Goal: Complete application form: Complete application form

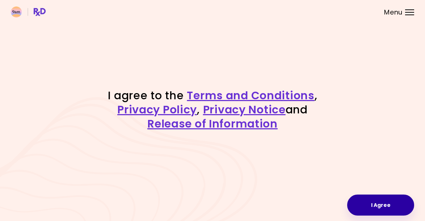
click at [386, 202] on button "I Agree" at bounding box center [380, 204] width 67 height 21
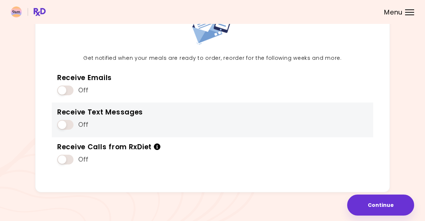
scroll to position [60, 0]
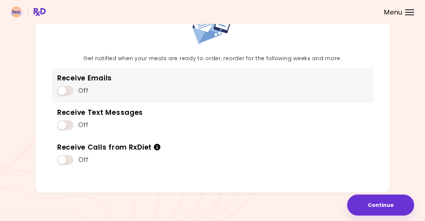
click at [63, 88] on span at bounding box center [65, 91] width 16 height 10
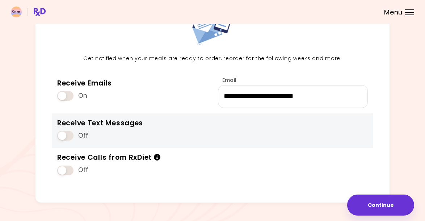
click at [64, 128] on div "Off" at bounding box center [100, 135] width 86 height 14
click at [63, 133] on span at bounding box center [65, 136] width 16 height 10
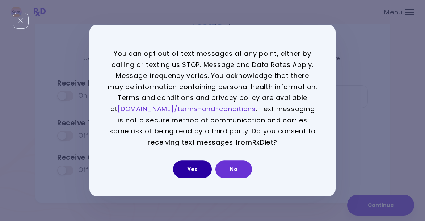
click at [194, 166] on button "Yes" at bounding box center [192, 169] width 39 height 17
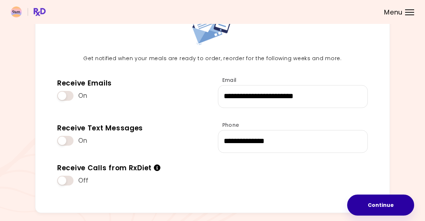
click at [376, 202] on button "Continue" at bounding box center [380, 204] width 67 height 21
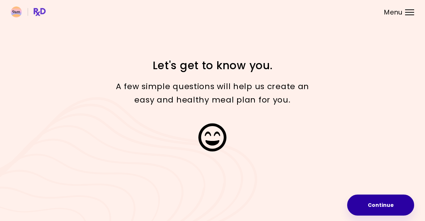
click at [369, 201] on button "Continue" at bounding box center [380, 204] width 67 height 21
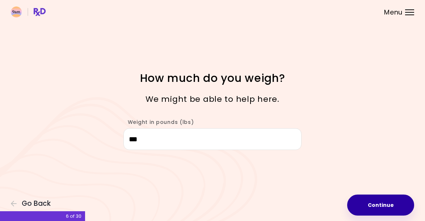
type input "***"
click at [371, 205] on button "Continue" at bounding box center [380, 204] width 67 height 21
select select "****"
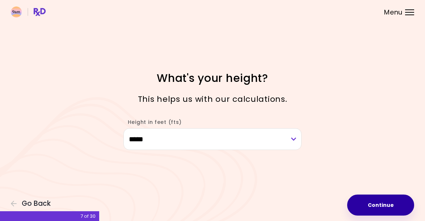
click at [389, 204] on button "Continue" at bounding box center [380, 204] width 67 height 21
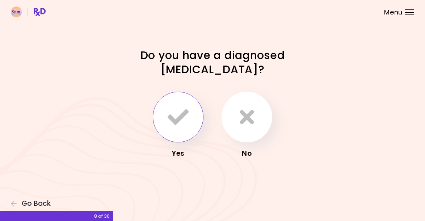
click at [186, 115] on icon "button" at bounding box center [178, 116] width 21 height 21
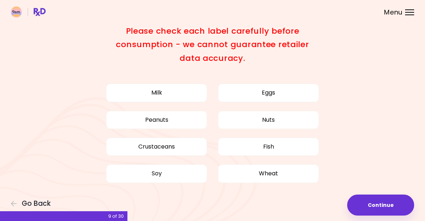
scroll to position [22, 0]
click at [37, 200] on span "Go Back" at bounding box center [36, 203] width 29 height 8
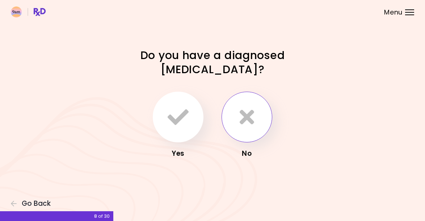
click at [247, 126] on icon "button" at bounding box center [247, 116] width 14 height 21
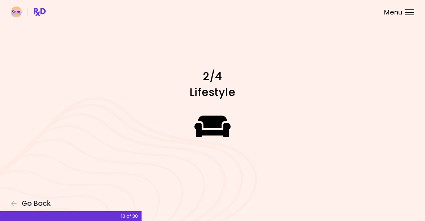
click at [214, 123] on icon at bounding box center [212, 126] width 37 height 29
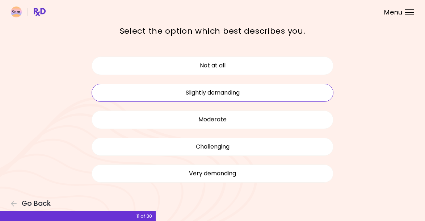
scroll to position [36, 0]
click at [261, 92] on button "Slightly demanding" at bounding box center [213, 93] width 242 height 18
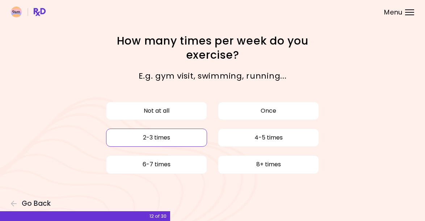
click at [190, 142] on button "2-3 times" at bounding box center [156, 137] width 101 height 18
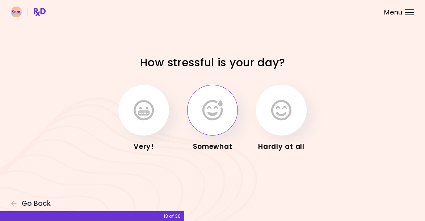
click at [217, 120] on button "button" at bounding box center [212, 110] width 51 height 51
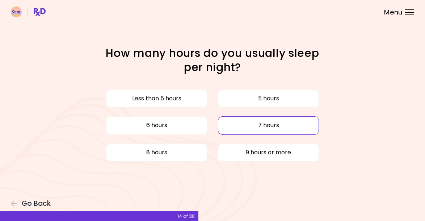
click at [276, 125] on button "7 hours" at bounding box center [268, 125] width 101 height 18
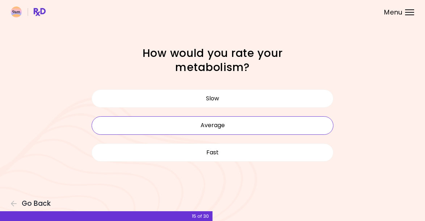
click at [234, 124] on button "Average" at bounding box center [213, 125] width 242 height 18
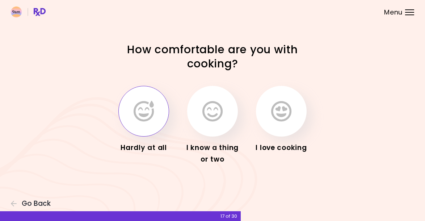
click at [149, 122] on button "button" at bounding box center [143, 111] width 51 height 51
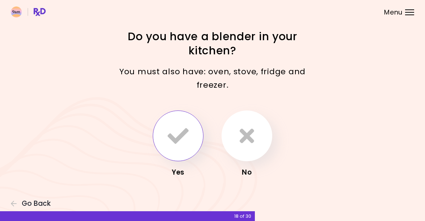
click at [188, 134] on button "button" at bounding box center [178, 135] width 51 height 51
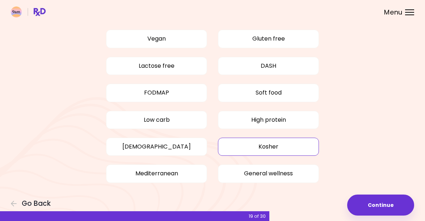
scroll to position [51, 0]
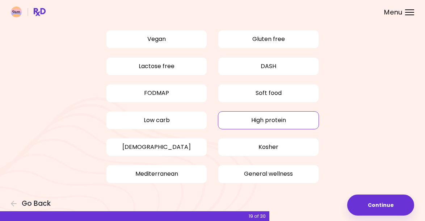
click at [244, 117] on button "High protein" at bounding box center [268, 120] width 101 height 18
click at [171, 119] on button "Low carb" at bounding box center [156, 120] width 101 height 18
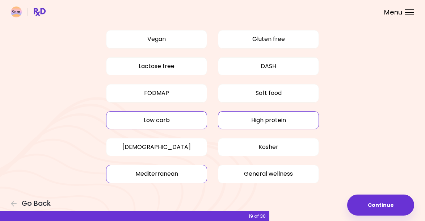
click at [192, 173] on button "Mediterranean" at bounding box center [156, 174] width 101 height 18
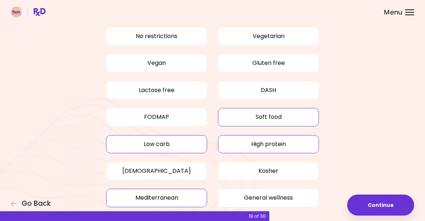
scroll to position [0, 0]
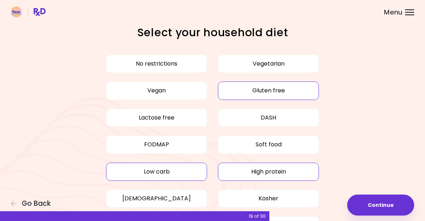
click at [240, 94] on button "Gluten free" at bounding box center [268, 90] width 101 height 18
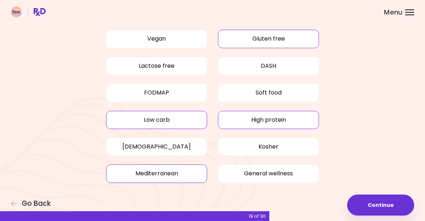
scroll to position [51, 0]
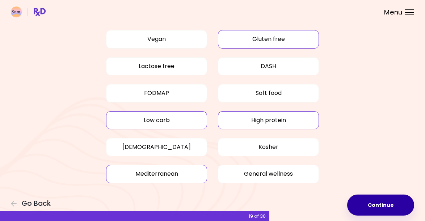
click at [386, 201] on button "Continue" at bounding box center [380, 204] width 67 height 21
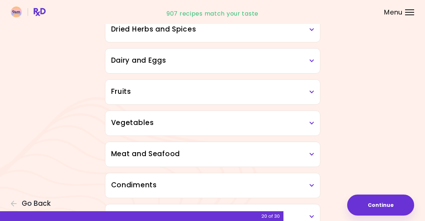
scroll to position [39, 0]
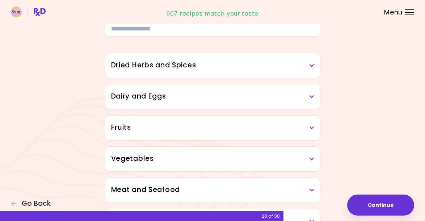
click at [260, 67] on h3 "Dried Herbs and Spices" at bounding box center [212, 65] width 203 height 10
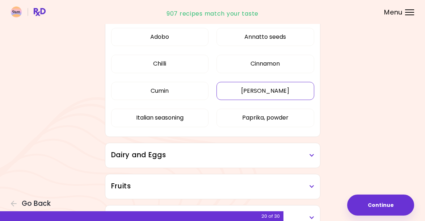
scroll to position [94, 0]
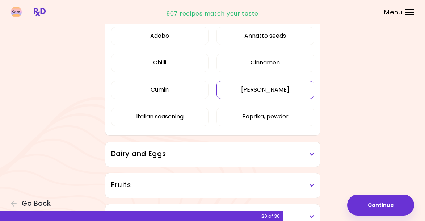
click at [267, 92] on button "[PERSON_NAME]" at bounding box center [264, 90] width 97 height 18
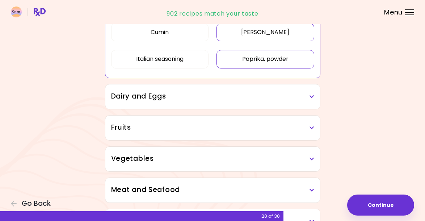
scroll to position [154, 0]
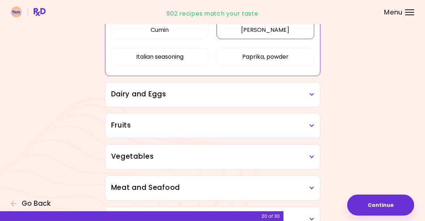
click at [246, 99] on div "Dairy and Eggs" at bounding box center [212, 94] width 215 height 25
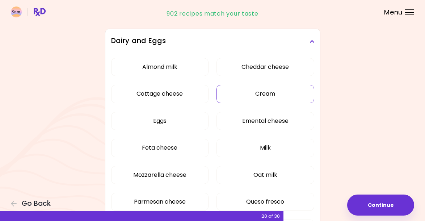
scroll to position [213, 0]
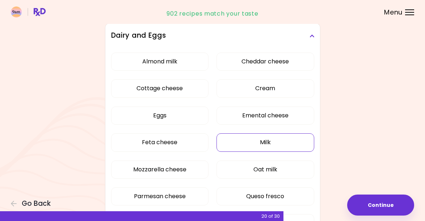
click at [237, 145] on div "Almond milk Cheddar cheese Cottage cheese Cream Eggs Emental cheese Feta cheese…" at bounding box center [212, 158] width 203 height 221
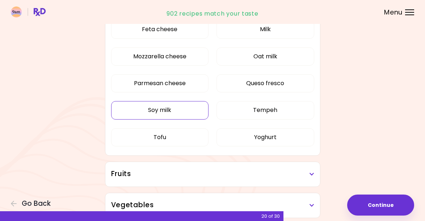
click at [192, 113] on button "Soy milk" at bounding box center [159, 110] width 97 height 18
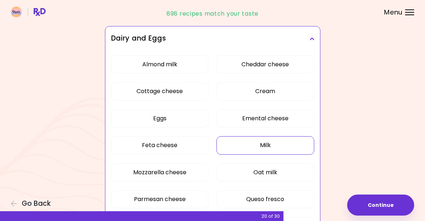
scroll to position [92, 0]
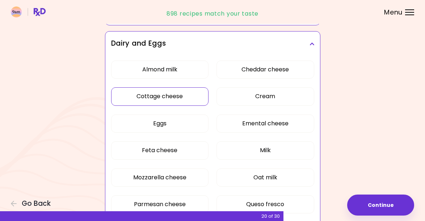
click at [185, 98] on button "Cottage cheese" at bounding box center [159, 96] width 97 height 18
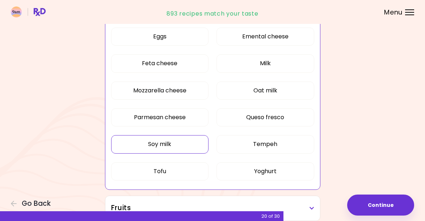
scroll to position [179, 0]
click at [259, 63] on button "Milk" at bounding box center [264, 63] width 97 height 18
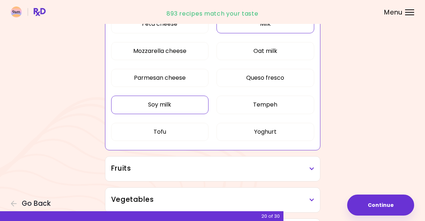
scroll to position [229, 0]
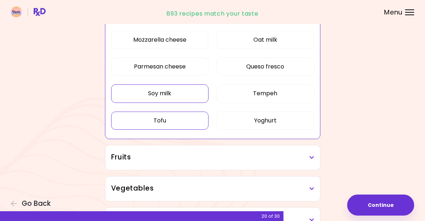
click at [181, 123] on button "Tofu" at bounding box center [159, 120] width 97 height 18
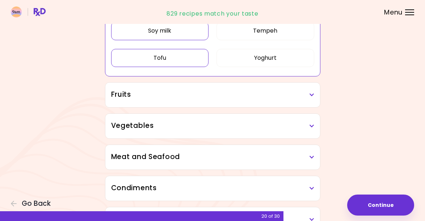
scroll to position [298, 0]
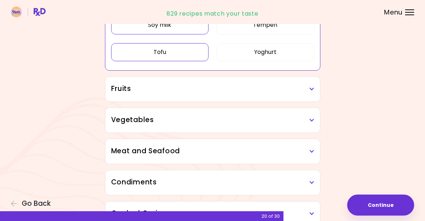
click at [243, 88] on h3 "Fruits" at bounding box center [212, 89] width 203 height 10
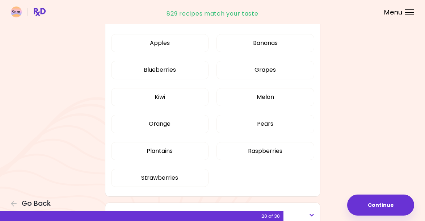
scroll to position [356, 0]
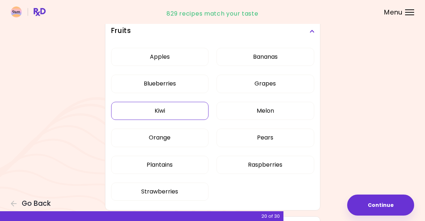
click at [180, 112] on div "Apples Bananas Blueberries Grapes Kiwi Melon Orange Pears Plantains Raspberries…" at bounding box center [212, 126] width 203 height 167
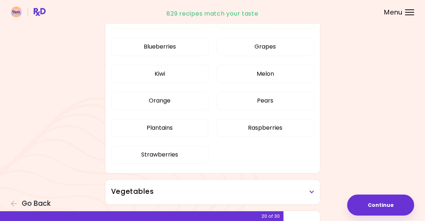
scroll to position [166, 0]
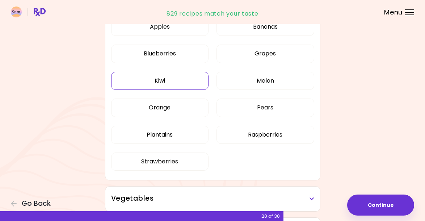
click at [183, 78] on button "Kiwi" at bounding box center [159, 81] width 97 height 18
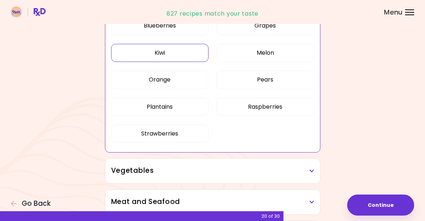
scroll to position [196, 0]
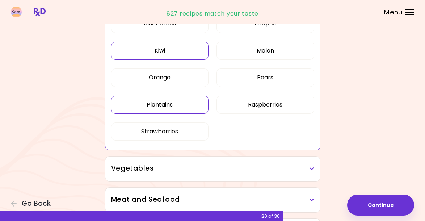
click at [177, 107] on button "Plantains" at bounding box center [159, 105] width 97 height 18
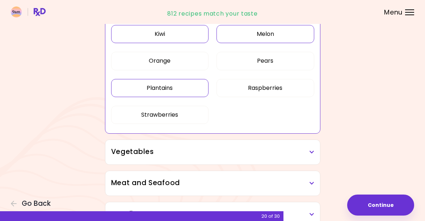
scroll to position [230, 0]
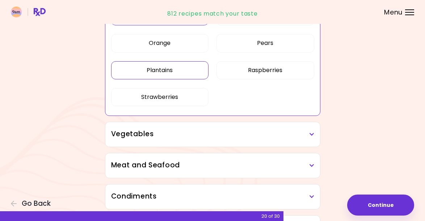
click at [205, 138] on h3 "Vegetables" at bounding box center [212, 134] width 203 height 10
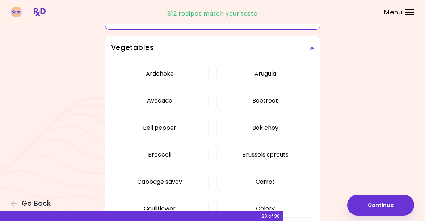
scroll to position [325, 0]
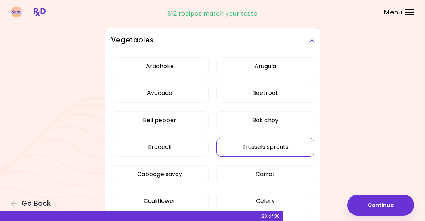
scroll to position [158, 0]
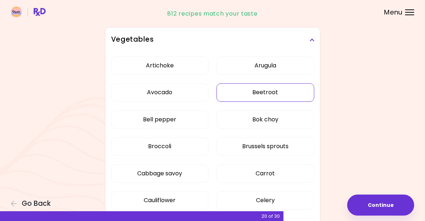
click at [268, 91] on button "Beetroot" at bounding box center [264, 92] width 97 height 18
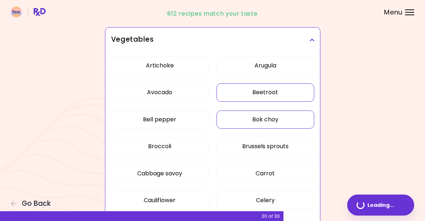
click at [270, 116] on button "Bok choy" at bounding box center [264, 119] width 97 height 18
click at [280, 65] on button "Arugula" at bounding box center [264, 65] width 97 height 18
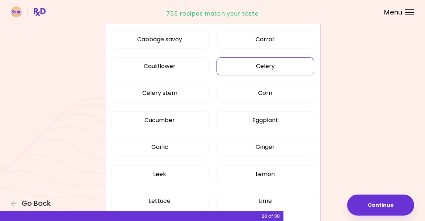
scroll to position [297, 0]
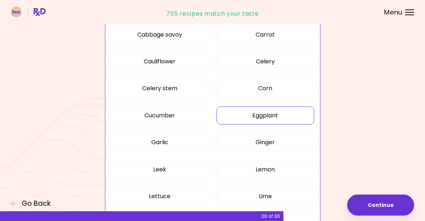
click at [280, 114] on button "Eggplant" at bounding box center [264, 115] width 97 height 18
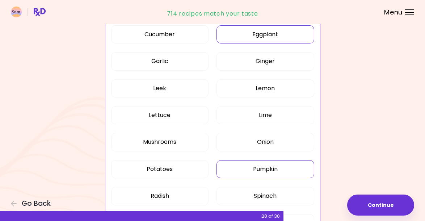
scroll to position [379, 0]
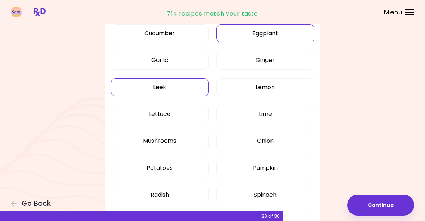
click at [175, 86] on button "Leek" at bounding box center [159, 87] width 97 height 18
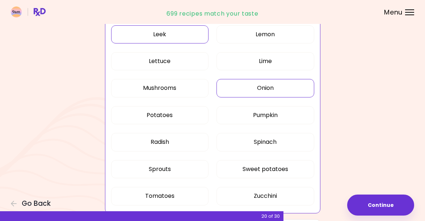
scroll to position [432, 0]
click at [269, 86] on button "Onion" at bounding box center [264, 87] width 97 height 18
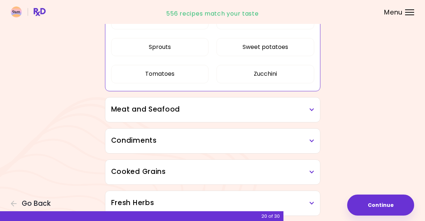
scroll to position [556, 0]
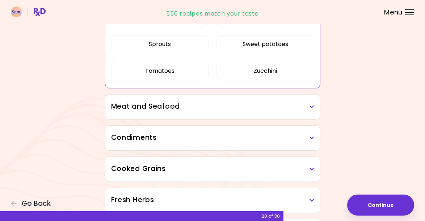
click at [182, 106] on h3 "Meat and Seafood" at bounding box center [212, 106] width 203 height 10
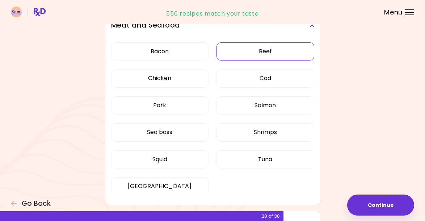
scroll to position [639, 0]
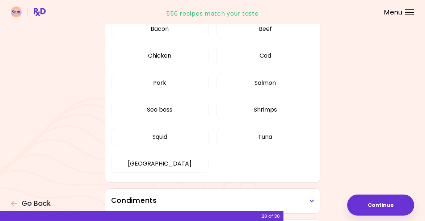
scroll to position [221, 0]
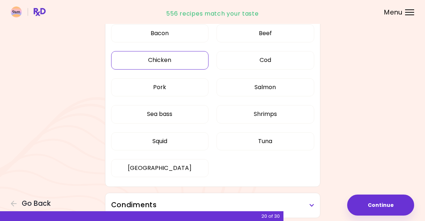
click at [186, 57] on button "Chicken" at bounding box center [159, 60] width 97 height 18
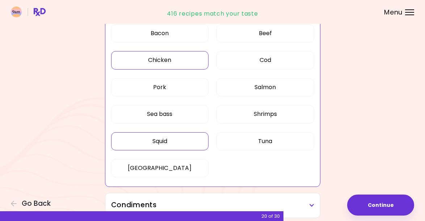
click at [182, 141] on button "Squid" at bounding box center [159, 141] width 97 height 18
click at [270, 56] on button "Cod" at bounding box center [264, 60] width 97 height 18
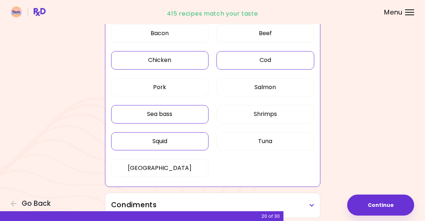
click at [186, 116] on button "Sea bass" at bounding box center [159, 114] width 97 height 18
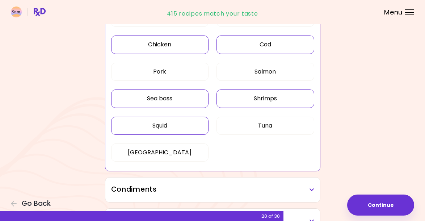
scroll to position [240, 0]
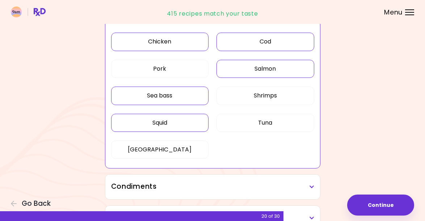
click at [269, 71] on button "Salmon" at bounding box center [264, 69] width 97 height 18
click at [259, 120] on button "Tuna" at bounding box center [264, 123] width 97 height 18
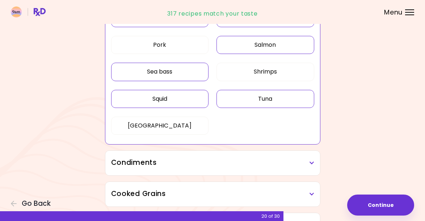
scroll to position [284, 0]
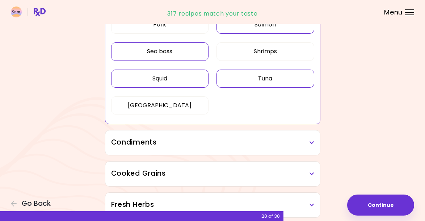
click at [257, 141] on h3 "Condiments" at bounding box center [212, 142] width 203 height 10
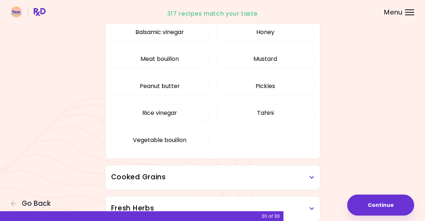
scroll to position [421, 0]
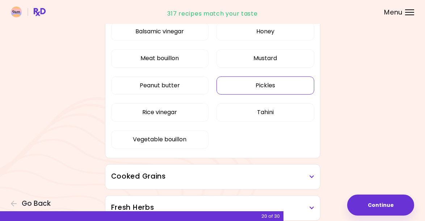
click at [274, 84] on div "Balsamic vinegar Honey Meat bouillon Mustard Peanut butter Pickles Rice vinegar…" at bounding box center [212, 88] width 203 height 140
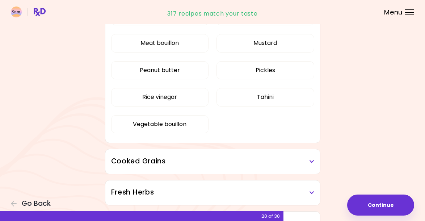
scroll to position [268, 0]
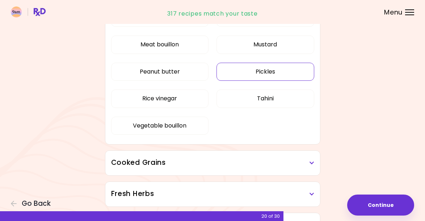
click at [279, 67] on button "Pickles" at bounding box center [264, 72] width 97 height 18
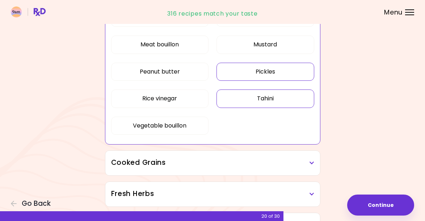
click at [274, 96] on button "Tahini" at bounding box center [264, 98] width 97 height 18
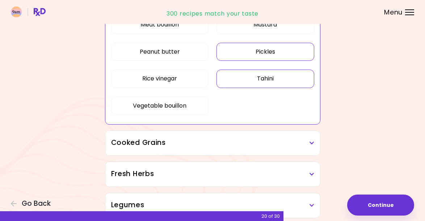
scroll to position [288, 0]
click at [172, 51] on button "Peanut butter" at bounding box center [159, 51] width 97 height 18
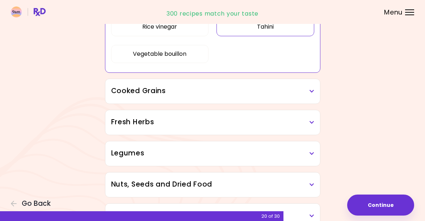
scroll to position [341, 0]
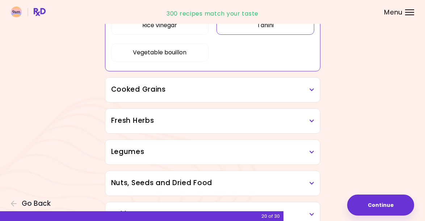
click at [240, 92] on h3 "Cooked Grains" at bounding box center [212, 89] width 203 height 10
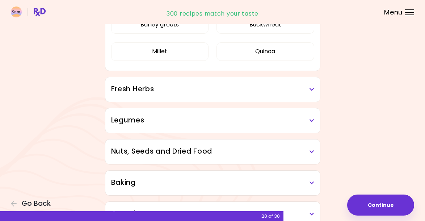
scroll to position [444, 0]
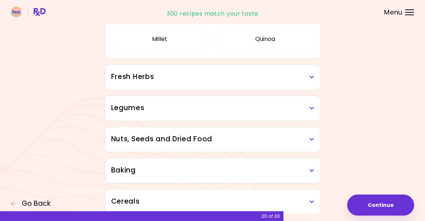
click at [233, 72] on h3 "Fresh Herbs" at bounding box center [212, 77] width 203 height 10
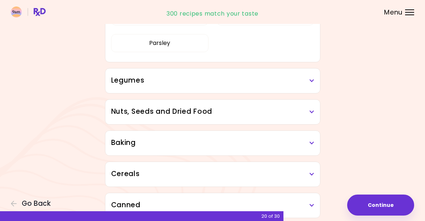
scroll to position [559, 0]
click at [254, 81] on h3 "Legumes" at bounding box center [212, 80] width 203 height 10
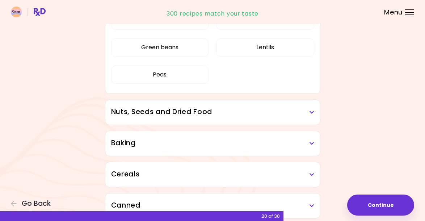
scroll to position [649, 0]
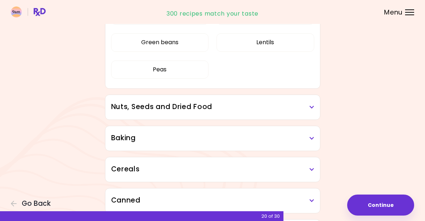
click at [236, 103] on h3 "Nuts, Seeds and Dried Food" at bounding box center [212, 107] width 203 height 10
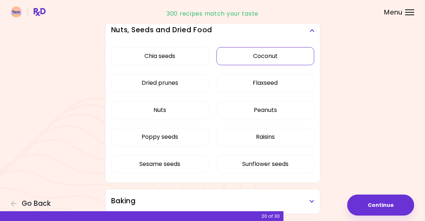
scroll to position [727, 0]
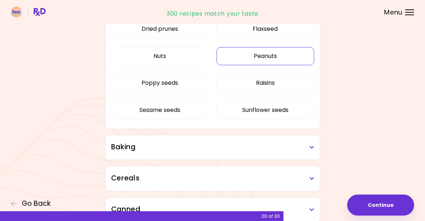
scroll to position [410, 0]
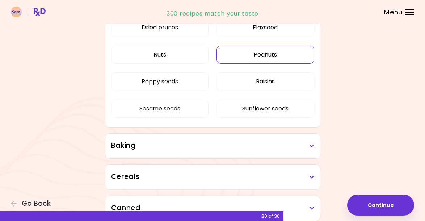
click at [271, 52] on button "Peanuts" at bounding box center [264, 55] width 97 height 18
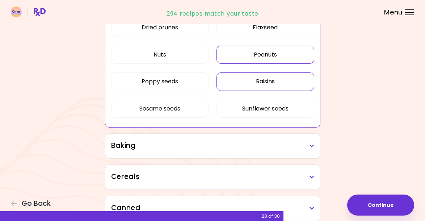
click at [259, 82] on button "Raisins" at bounding box center [264, 81] width 97 height 18
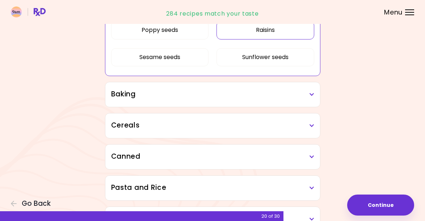
scroll to position [478, 0]
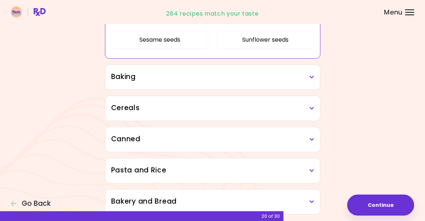
click at [210, 79] on h3 "Baking" at bounding box center [212, 77] width 203 height 10
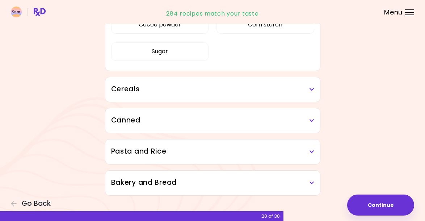
scroll to position [556, 0]
click at [217, 94] on h3 "Cereals" at bounding box center [212, 89] width 203 height 10
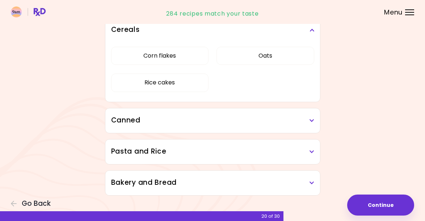
click at [221, 124] on h3 "Canned" at bounding box center [212, 120] width 203 height 10
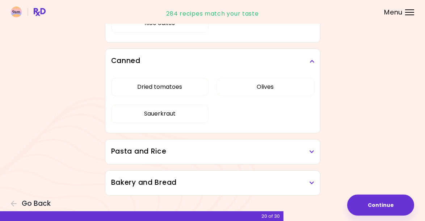
scroll to position [675, 0]
click at [172, 92] on button "Dried tomatoes" at bounding box center [159, 87] width 97 height 18
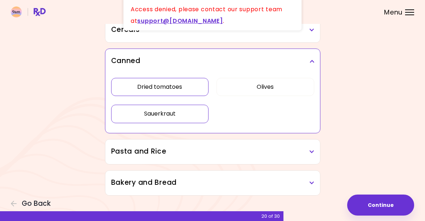
scroll to position [417, 0]
click at [169, 115] on button "Sauerkraut" at bounding box center [159, 114] width 97 height 18
click at [178, 88] on button "Dried tomatoes" at bounding box center [159, 87] width 97 height 18
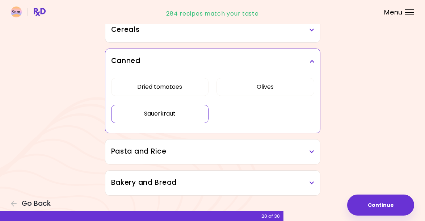
click at [248, 154] on h3 "Pasta and Rice" at bounding box center [212, 151] width 203 height 10
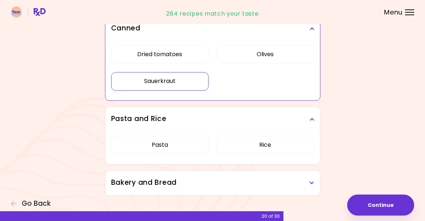
scroll to position [449, 0]
click at [249, 182] on h3 "Bakery and Bread" at bounding box center [212, 182] width 203 height 10
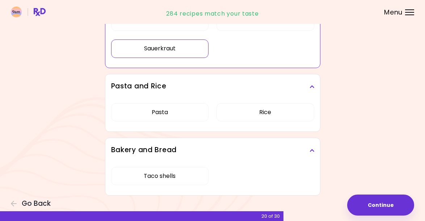
scroll to position [482, 0]
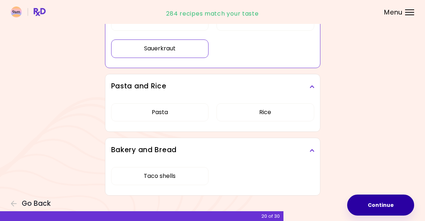
click at [380, 209] on button "Continue" at bounding box center [380, 204] width 67 height 21
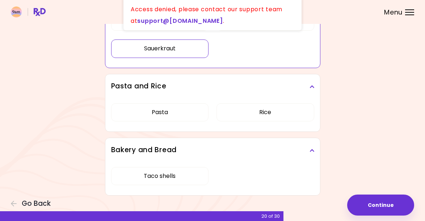
click at [188, 20] on link "support@ [DOMAIN_NAME]" at bounding box center [179, 21] width 85 height 8
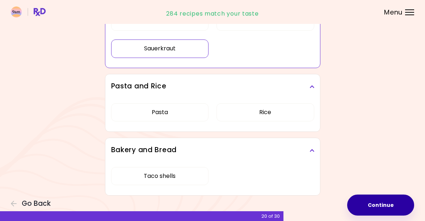
click at [382, 205] on button "Continue" at bounding box center [380, 204] width 67 height 21
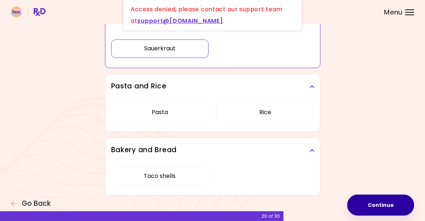
click at [382, 205] on button "Continue" at bounding box center [380, 204] width 67 height 21
click at [382, 205] on span "Loading ..." at bounding box center [380, 205] width 26 height 6
click at [382, 205] on button "Continue" at bounding box center [380, 204] width 67 height 21
click at [382, 205] on span "Loading ..." at bounding box center [380, 205] width 26 height 6
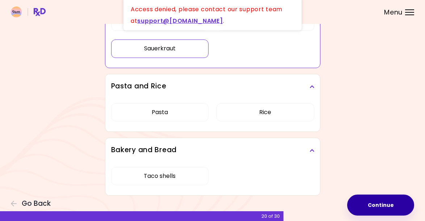
click at [382, 205] on button "Continue" at bounding box center [380, 204] width 67 height 21
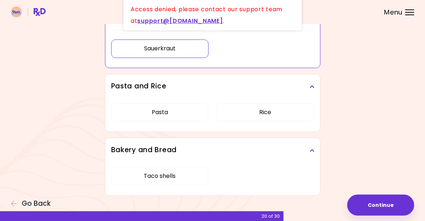
click at [238, 213] on div "20 of 30" at bounding box center [141, 216] width 283 height 10
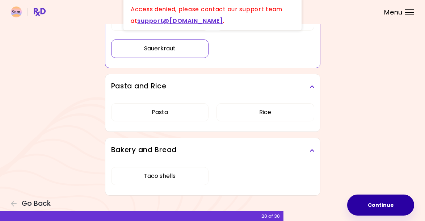
click at [397, 207] on button "Continue" at bounding box center [380, 204] width 67 height 21
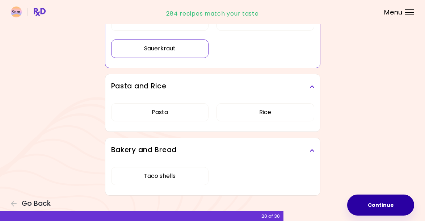
click at [399, 204] on button "Continue" at bounding box center [380, 204] width 67 height 21
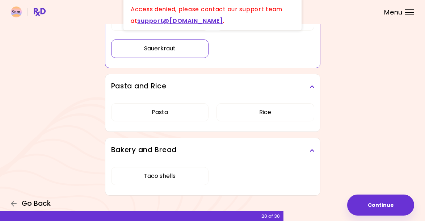
click at [28, 200] on span "Go Back" at bounding box center [36, 203] width 29 height 8
